Goal: Transaction & Acquisition: Purchase product/service

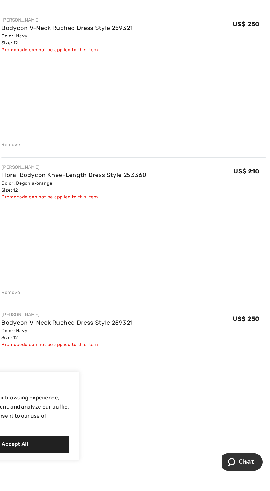
scroll to position [43, 0]
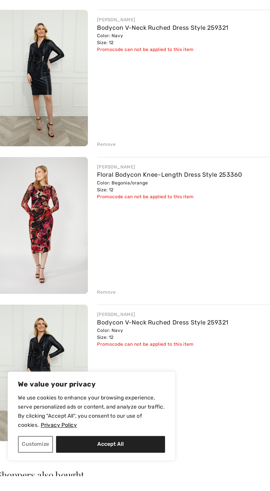
click at [82, 354] on div "Remove" at bounding box center [171, 357] width 191 height 6
click at [85, 354] on div "Remove" at bounding box center [171, 357] width 191 height 6
click at [84, 360] on div "Remove" at bounding box center [83, 357] width 14 height 5
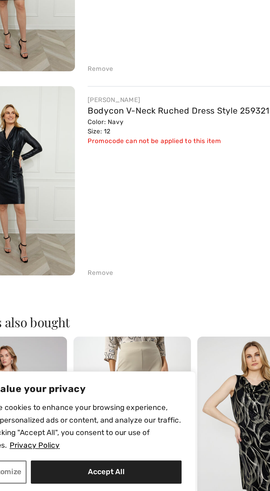
scroll to position [37, 0]
click at [82, 362] on div "Remove" at bounding box center [83, 364] width 14 height 5
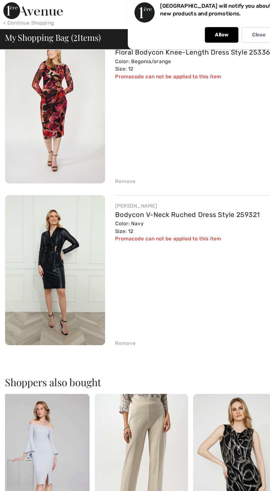
scroll to position [0, 0]
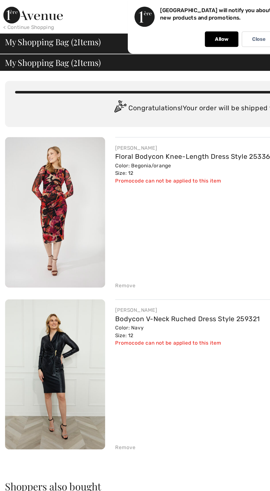
click at [40, 117] on img at bounding box center [36, 139] width 66 height 99
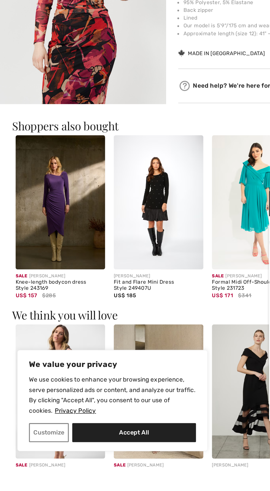
scroll to position [87, 0]
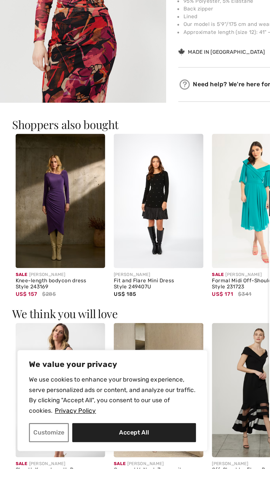
click at [52, 323] on img at bounding box center [38, 321] width 57 height 86
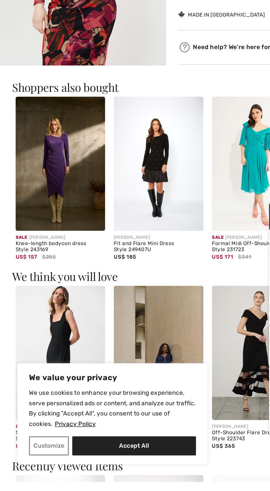
scroll to position [141, 0]
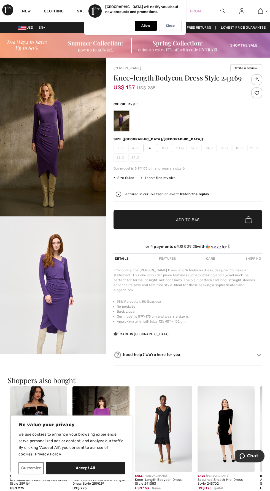
click at [82, 279] on img "2 / 7" at bounding box center [53, 295] width 106 height 159
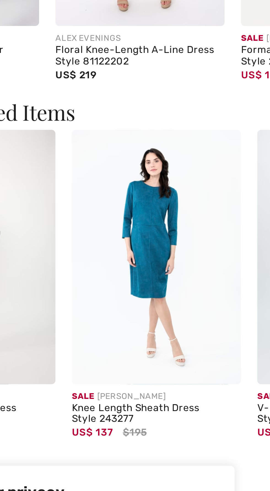
scroll to position [325, 0]
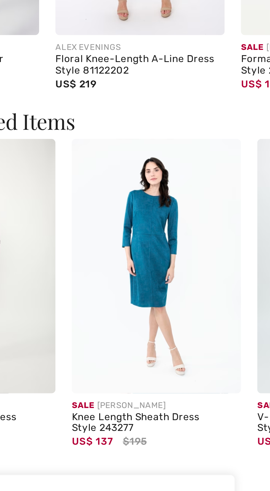
click at [109, 328] on img at bounding box center [105, 346] width 57 height 86
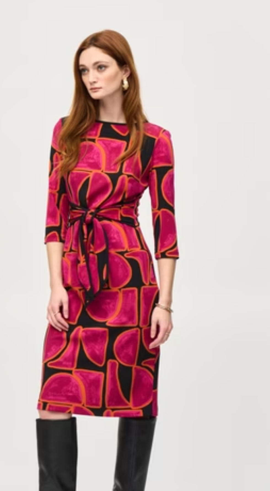
scroll to position [161, 0]
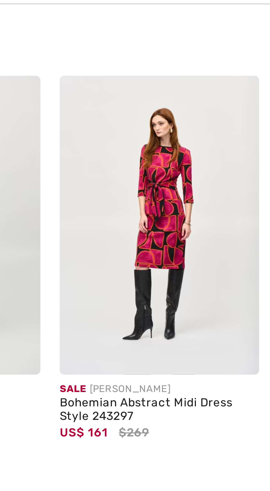
click at [164, 228] on img at bounding box center [163, 234] width 57 height 86
